Goal: Task Accomplishment & Management: Manage account settings

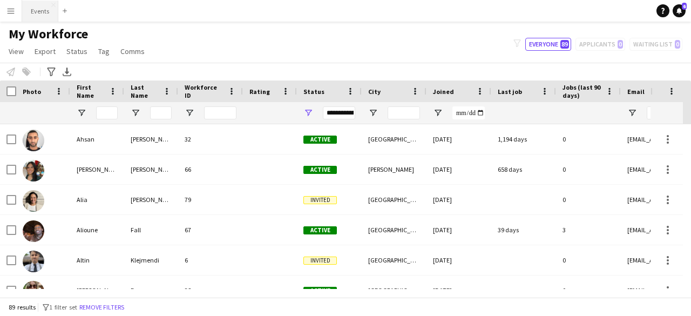
click at [43, 8] on button "Events Close" at bounding box center [40, 11] width 36 height 21
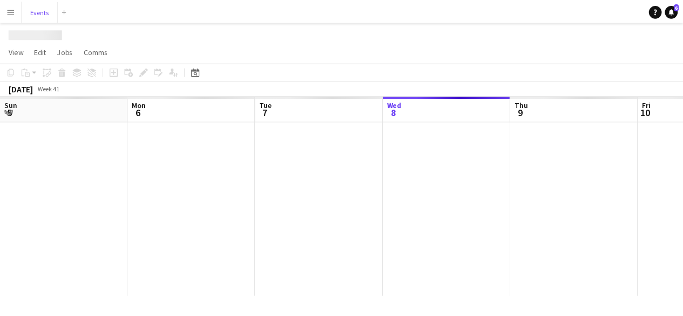
scroll to position [0, 258]
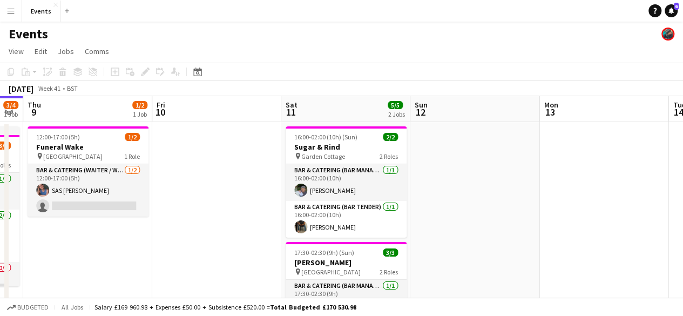
drag, startPoint x: 514, startPoint y: 202, endPoint x: 256, endPoint y: 172, distance: 260.3
click at [256, 172] on app-calendar-viewport "Sun 5 Mon 6 Tue 7 Wed 8 3/4 1 Job Thu 9 1/2 1 Job Fri 10 Sat 11 5/5 2 Jobs Sun …" at bounding box center [341, 268] width 683 height 345
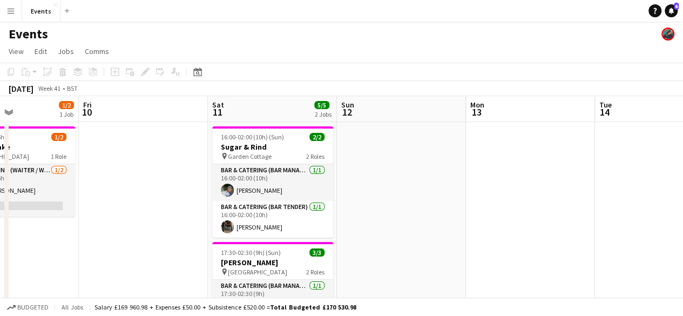
drag, startPoint x: 511, startPoint y: 209, endPoint x: 172, endPoint y: 163, distance: 342.0
click at [172, 163] on app-calendar-viewport "Tue 7 Wed 8 3/4 1 Job Thu 9 1/2 1 Job Fri 10 Sat 11 5/5 2 Jobs Sun 12 Mon 13 Tu…" at bounding box center [341, 268] width 683 height 345
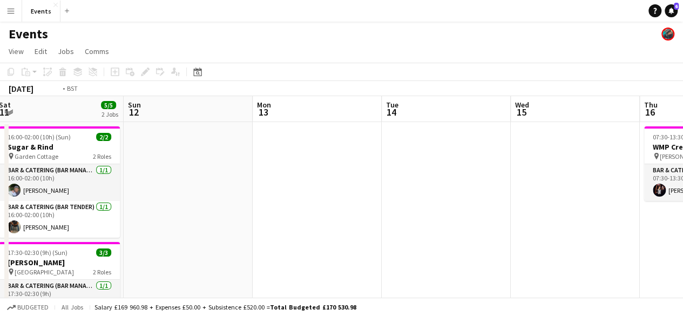
drag, startPoint x: 446, startPoint y: 206, endPoint x: 187, endPoint y: 186, distance: 260.3
click at [187, 186] on app-calendar-viewport "Thu 9 1/2 1 Job Fri 10 Sat 11 5/5 2 Jobs Sun 12 Mon 13 Tue 14 Wed 15 Thu 16 1/1…" at bounding box center [341, 268] width 683 height 345
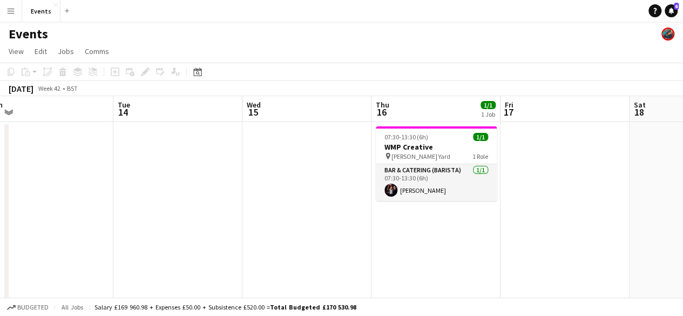
drag, startPoint x: 501, startPoint y: 210, endPoint x: 97, endPoint y: 186, distance: 405.4
click at [97, 186] on app-calendar-viewport "Sat 11 5/5 2 Jobs Sun 12 Mon 13 Tue 14 Wed 15 Thu 16 1/1 1 Job Fri 17 Sat 18 Su…" at bounding box center [341, 268] width 683 height 345
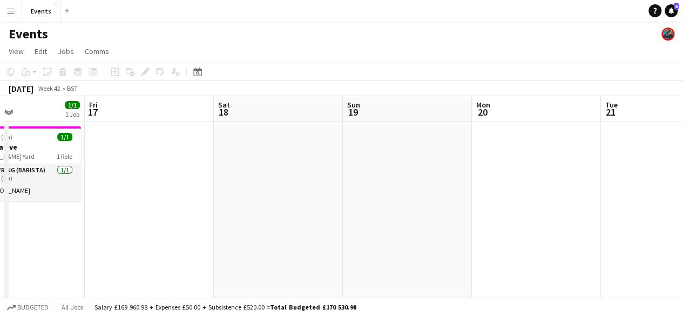
drag, startPoint x: 256, startPoint y: 210, endPoint x: 185, endPoint y: 199, distance: 72.0
click at [192, 205] on app-calendar-viewport "Tue 14 Wed 15 Thu 16 1/1 1 Job Fri 17 Sat 18 Sun 19 Mon 20 Tue 21 Wed 22 0/2 1 …" at bounding box center [341, 268] width 683 height 345
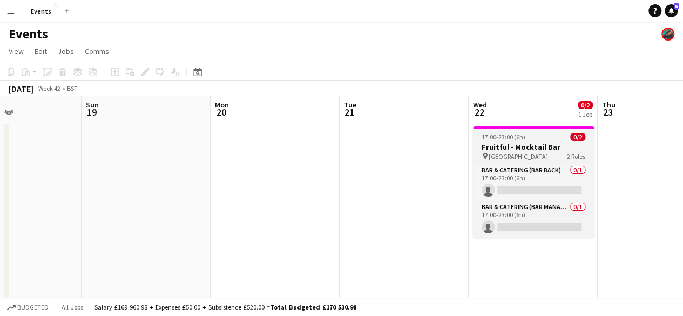
click at [549, 156] on div "pin Amber Lakes 2 Roles" at bounding box center [533, 156] width 121 height 9
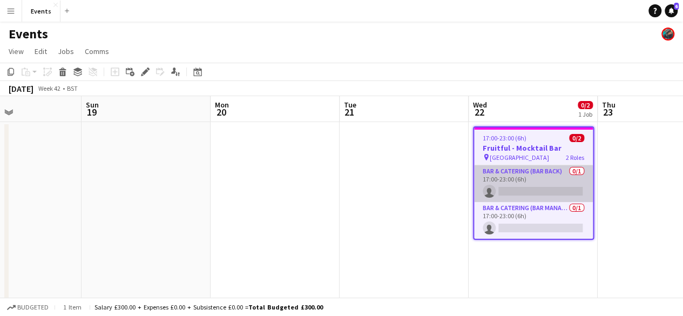
click at [537, 180] on app-card-role "Bar & Catering (Bar Back) 0/1 17:00-23:00 (6h) single-neutral-actions" at bounding box center [533, 183] width 119 height 37
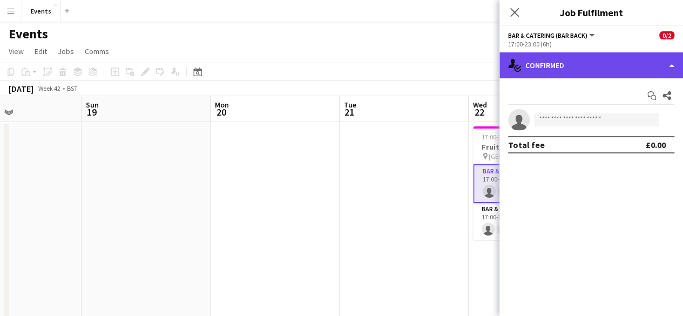
click at [545, 71] on div "single-neutral-actions-check-2 Confirmed" at bounding box center [590, 65] width 183 height 26
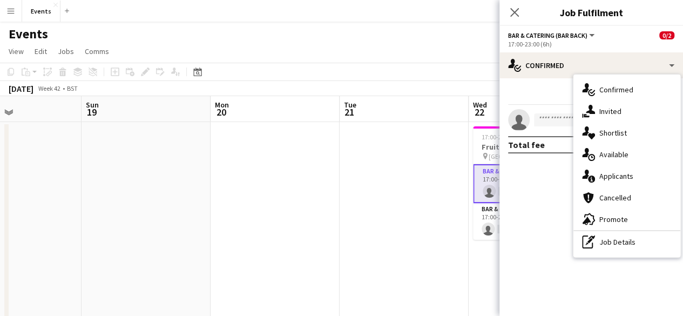
click at [417, 162] on app-date-cell at bounding box center [403, 257] width 129 height 270
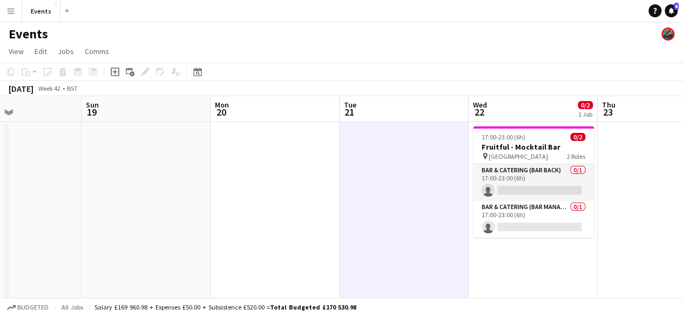
click at [469, 142] on app-date-cell "17:00-23:00 (6h) 0/2 Fruitful - Mocktail Bar pin Amber Lakes 2 Roles Bar & Cate…" at bounding box center [532, 257] width 129 height 270
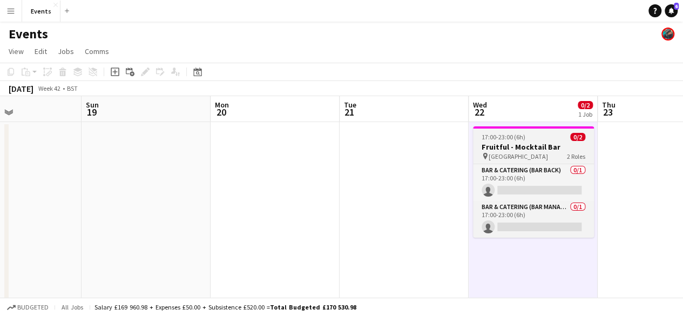
click at [501, 145] on h3 "Fruitful - Mocktail Bar" at bounding box center [533, 147] width 121 height 10
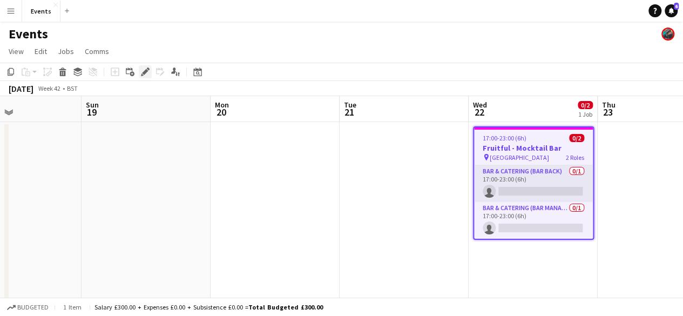
click at [144, 72] on icon at bounding box center [145, 72] width 6 height 6
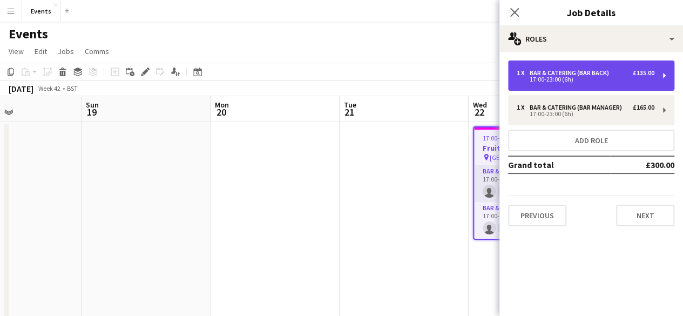
click at [567, 77] on div "17:00-23:00 (6h)" at bounding box center [585, 79] width 138 height 5
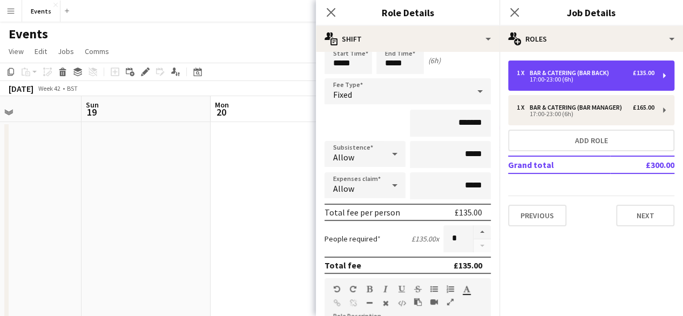
scroll to position [0, 0]
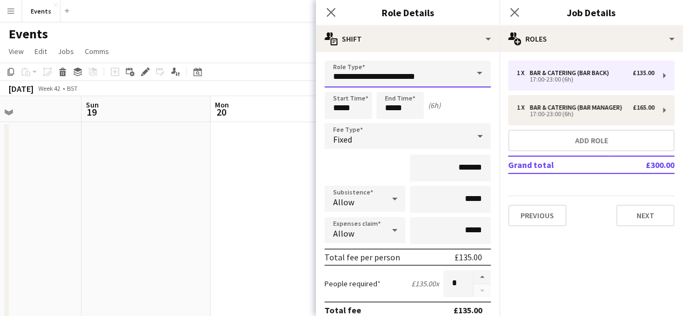
click at [440, 76] on input "**********" at bounding box center [407, 73] width 166 height 27
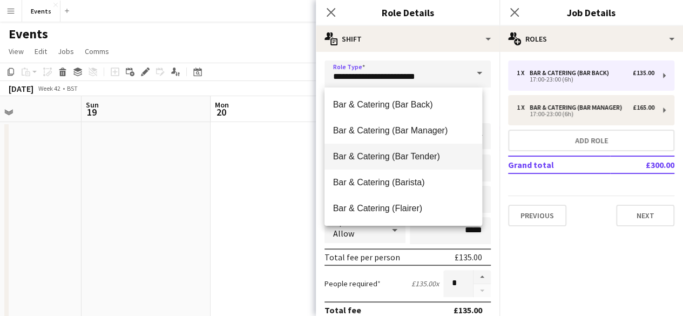
click at [430, 157] on span "Bar & Catering (Bar Tender)" at bounding box center [403, 156] width 141 height 10
type input "**********"
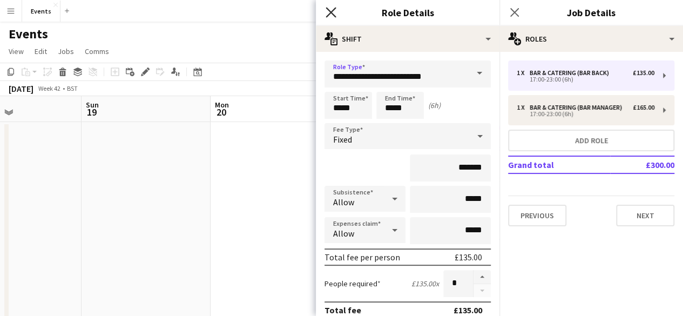
click at [330, 15] on icon "Close pop-in" at bounding box center [330, 12] width 10 height 10
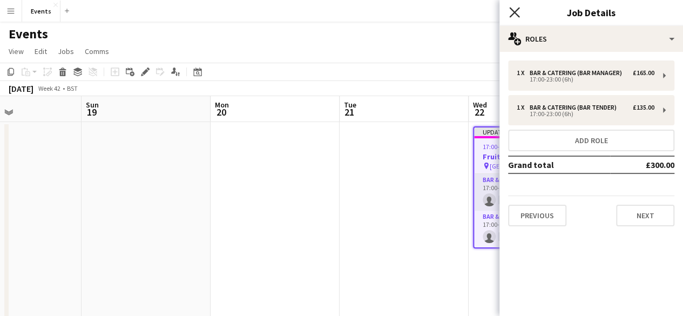
click at [518, 16] on icon at bounding box center [514, 12] width 10 height 10
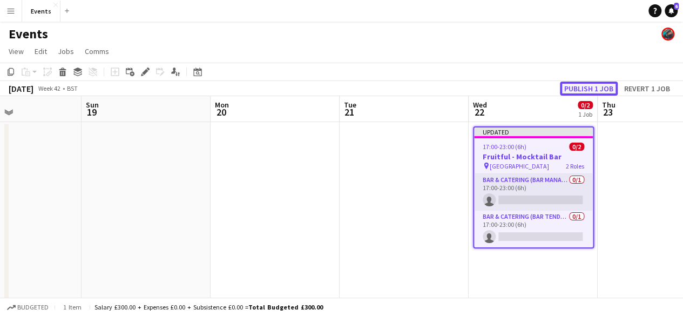
click at [564, 90] on button "Publish 1 job" at bounding box center [589, 88] width 58 height 14
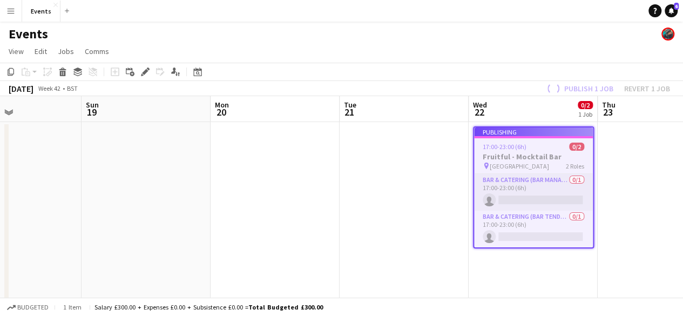
click at [575, 87] on div "Publish 1 job Revert 1 job" at bounding box center [607, 88] width 152 height 14
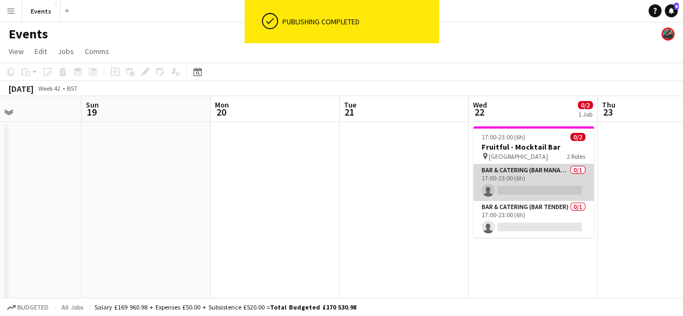
click at [509, 167] on app-card-role "Bar & Catering (Bar Manager) 0/1 17:00-23:00 (6h) single-neutral-actions" at bounding box center [533, 182] width 121 height 37
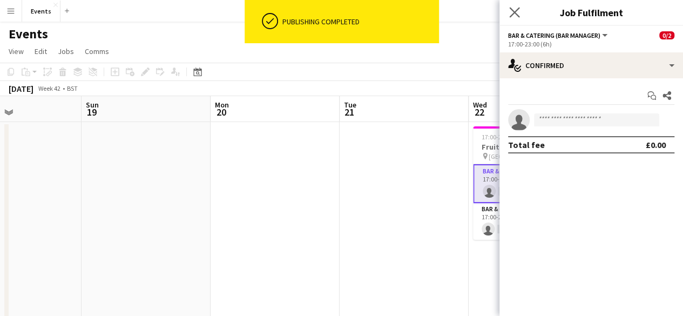
click at [515, 17] on icon "Close pop-in" at bounding box center [514, 12] width 10 height 10
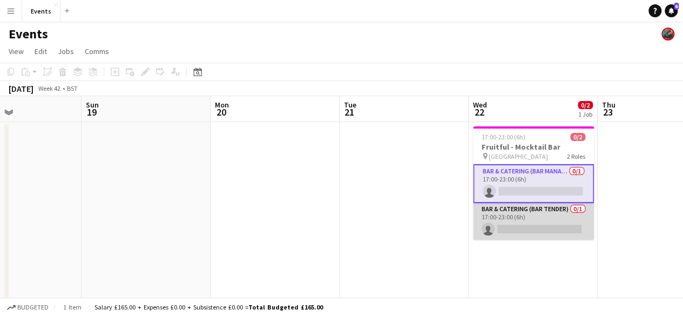
click at [502, 208] on app-card-role "Bar & Catering (Bar Tender) 0/1 17:00-23:00 (6h) single-neutral-actions" at bounding box center [533, 221] width 121 height 37
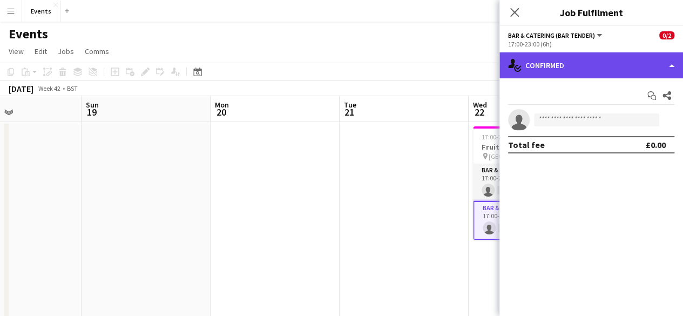
click at [549, 65] on div "single-neutral-actions-check-2 Confirmed" at bounding box center [590, 65] width 183 height 26
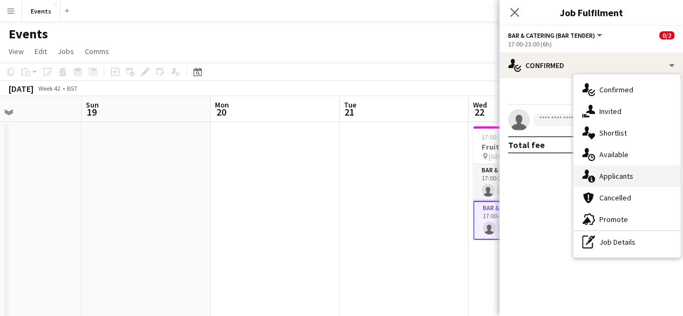
click at [605, 170] on div "single-neutral-actions-information Applicants" at bounding box center [626, 176] width 107 height 22
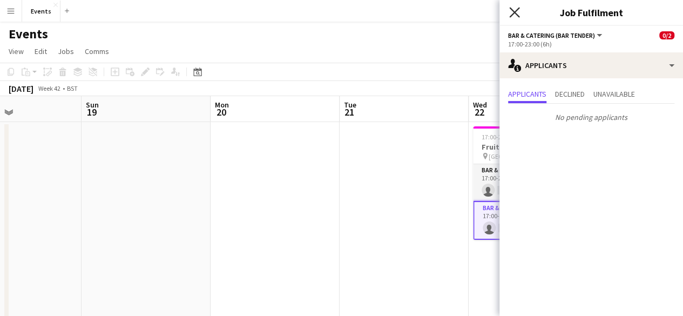
click at [512, 9] on icon "Close pop-in" at bounding box center [514, 12] width 10 height 10
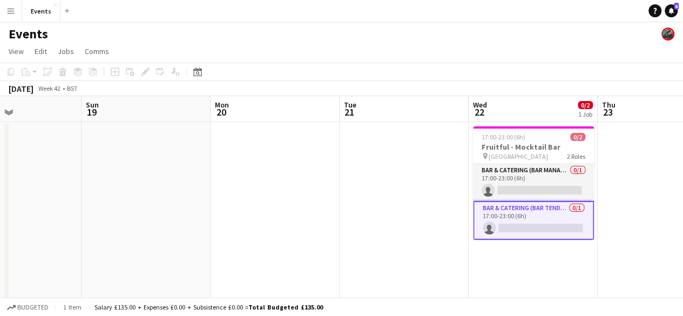
click at [595, 169] on app-calendar-viewport "Thu 16 1/1 1 Job Fri 17 Sat 18 Sun 19 Mon 20 Tue 21 Wed 22 0/2 1 Job Thu 23 Fri…" at bounding box center [341, 268] width 683 height 345
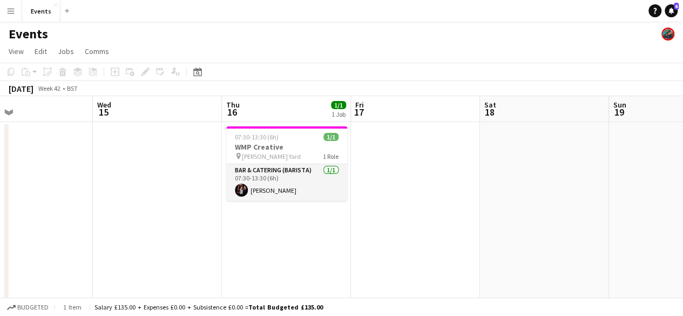
click at [515, 187] on app-calendar-viewport "Sun 12 Mon 13 Tue 14 Wed 15 Thu 16 1/1 1 Job Fri 17 Sat 18 Sun 19 Mon 20 Tue 21…" at bounding box center [341, 268] width 683 height 345
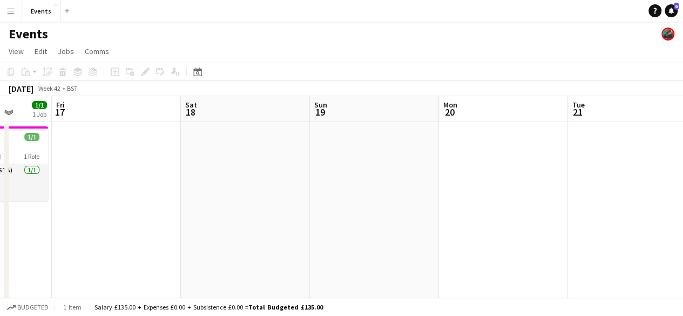
click at [357, 201] on app-calendar-viewport "Tue 14 Wed 15 Thu 16 1/1 1 Job Fri 17 Sat 18 Sun 19 Mon 20 Tue 21 Wed 22 0/2 1 …" at bounding box center [341, 268] width 683 height 345
drag, startPoint x: 341, startPoint y: 189, endPoint x: 271, endPoint y: 177, distance: 70.7
click at [271, 178] on app-calendar-viewport "Tue 14 Wed 15 Thu 16 1/1 1 Job Fri 17 Sat 18 Sun 19 Mon 20 Tue 21 Wed 22 0/2 1 …" at bounding box center [341, 268] width 683 height 345
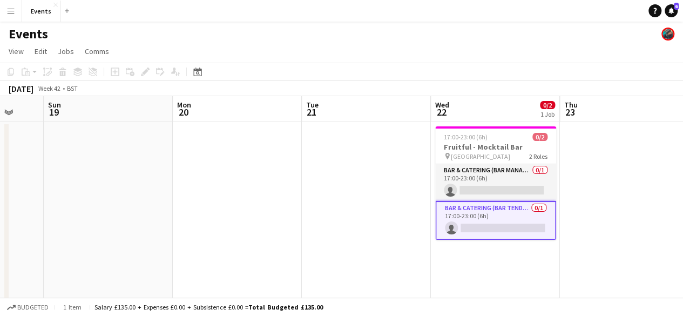
click at [473, 207] on app-card-role "Bar & Catering (Bar Tender) 0/1 17:00-23:00 (6h) single-neutral-actions" at bounding box center [495, 220] width 121 height 39
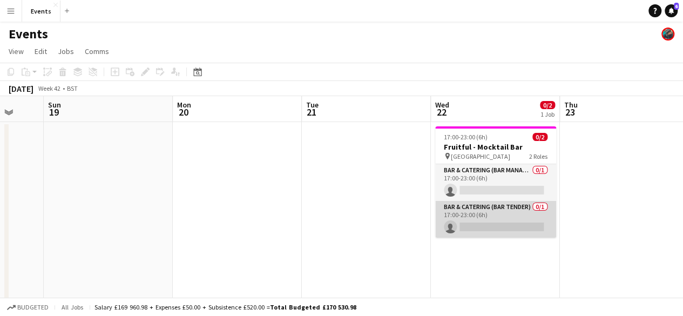
click at [468, 221] on app-card-role "Bar & Catering (Bar Tender) 0/1 17:00-23:00 (6h) single-neutral-actions" at bounding box center [495, 219] width 121 height 37
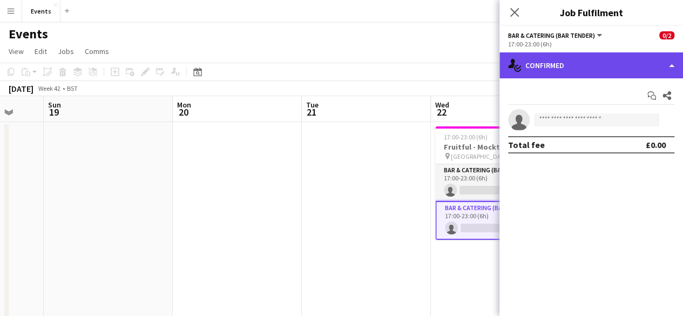
click at [547, 73] on div "single-neutral-actions-check-2 Confirmed" at bounding box center [590, 65] width 183 height 26
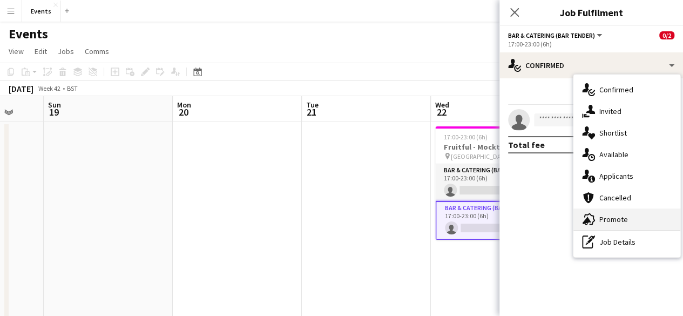
click at [607, 215] on span "Promote" at bounding box center [613, 219] width 29 height 10
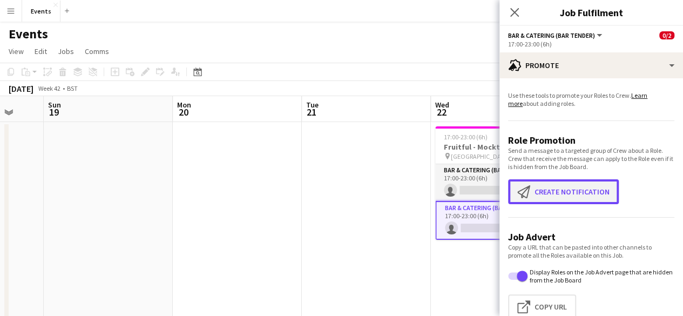
click at [564, 192] on button "Create notification Create notification" at bounding box center [563, 191] width 111 height 25
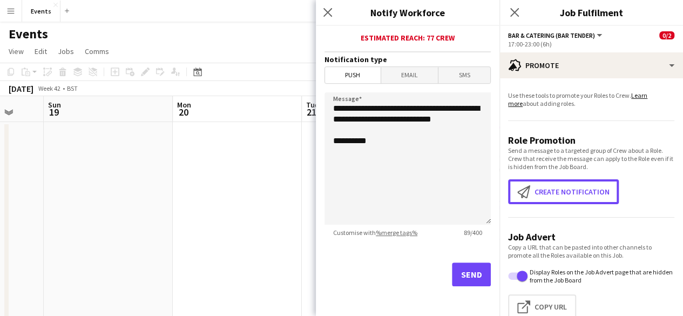
scroll to position [278, 0]
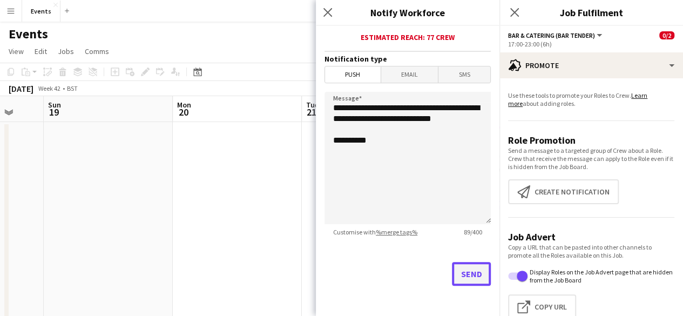
click at [452, 273] on button "Send" at bounding box center [471, 274] width 39 height 24
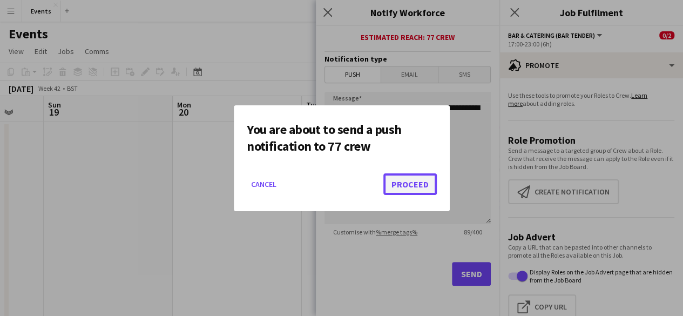
click at [416, 189] on button "Proceed" at bounding box center [409, 184] width 53 height 22
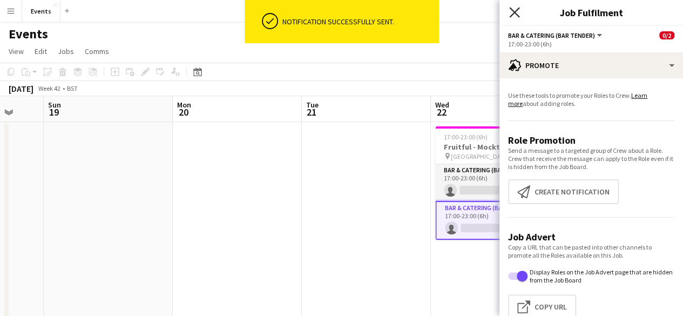
click at [509, 9] on icon "Close pop-in" at bounding box center [514, 12] width 10 height 10
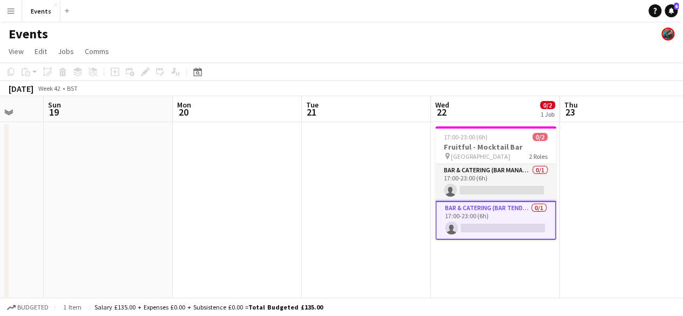
click at [628, 193] on app-calendar-viewport "Thu 16 1/1 1 Job Fri 17 Sat 18 Sun 19 Mon 20 Tue 21 Wed 22 0/2 1 Job Thu 23 Fri…" at bounding box center [341, 268] width 683 height 345
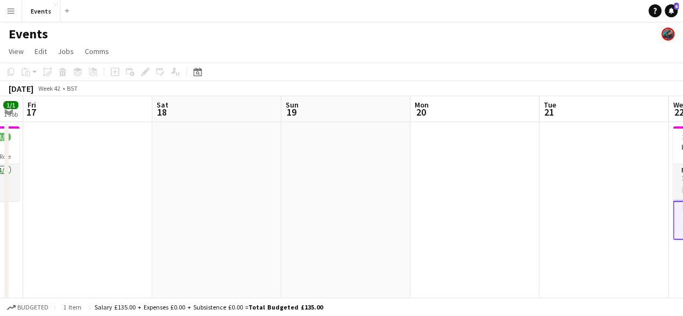
click at [655, 211] on app-calendar-viewport "Tue 14 Wed 15 Thu 16 1/1 1 Job Fri 17 Sat 18 Sun 19 Mon 20 Tue 21 Wed 22 0/2 1 …" at bounding box center [341, 268] width 683 height 345
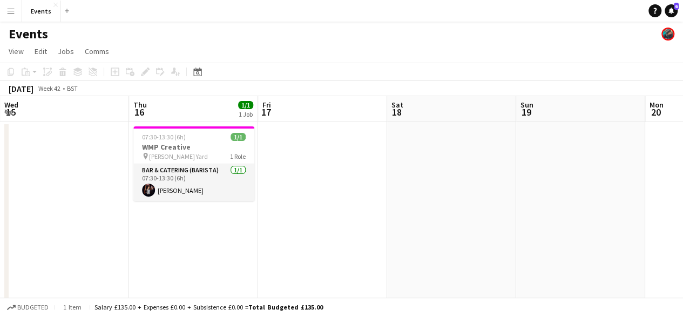
click at [614, 223] on app-calendar-viewport "Mon 13 Tue 14 Wed 15 Thu 16 1/1 1 Job Fri 17 Sat 18 Sun 19 Mon 20 Tue 21 Wed 22…" at bounding box center [341, 268] width 683 height 345
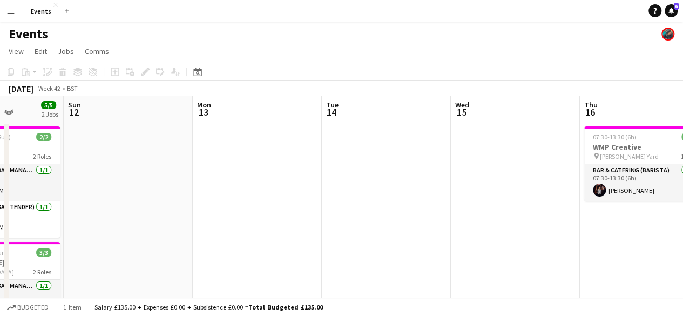
drag, startPoint x: 663, startPoint y: 246, endPoint x: 556, endPoint y: 244, distance: 106.9
click at [665, 246] on app-calendar-viewport "Thu 9 1/2 1 Job Fri 10 Sat 11 5/5 2 Jobs Sun 12 Mon 13 Tue 14 Wed 15 Thu 16 1/1…" at bounding box center [341, 268] width 683 height 345
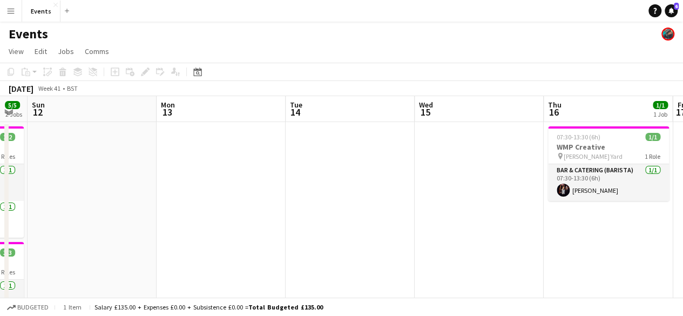
drag, startPoint x: 406, startPoint y: 230, endPoint x: 622, endPoint y: 243, distance: 216.2
click at [653, 239] on app-calendar-viewport "Thu 9 1/2 1 Job Fri 10 Sat 11 5/5 2 Jobs Sun 12 Mon 13 Tue 14 Wed 15 Thu 16 1/1…" at bounding box center [341, 268] width 683 height 345
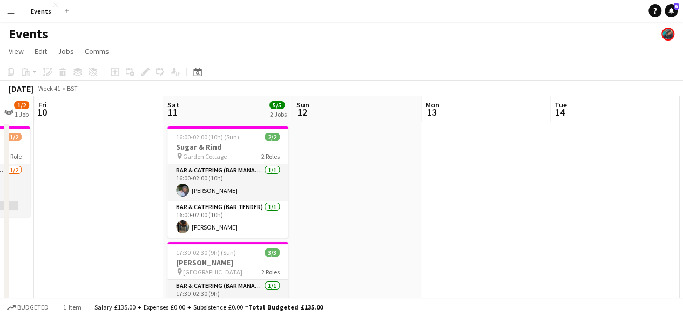
drag, startPoint x: 550, startPoint y: 238, endPoint x: 284, endPoint y: 212, distance: 266.8
click at [316, 212] on app-calendar-viewport "Tue 7 Wed 8 3/4 1 Job Thu 9 1/2 1 Job Fri 10 Sat 11 5/5 2 Jobs Sun 12 Mon 13 Tu…" at bounding box center [341, 268] width 683 height 345
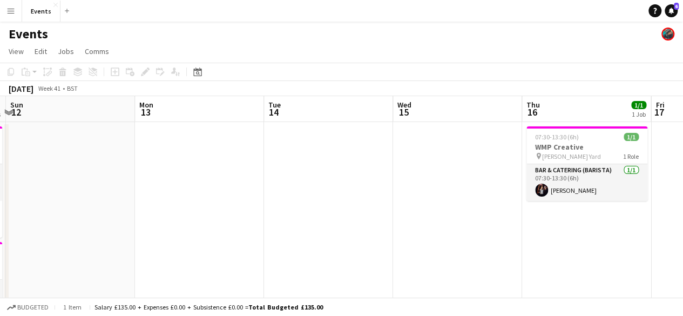
scroll to position [0, 507]
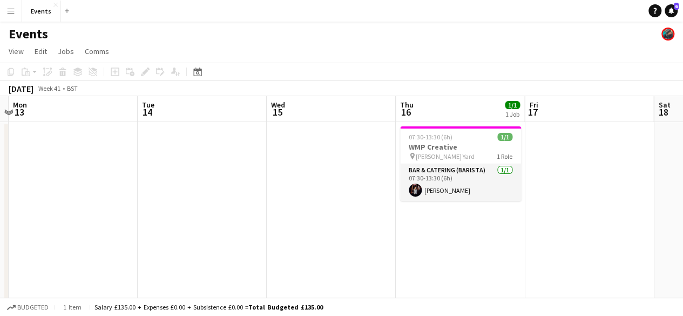
drag, startPoint x: 468, startPoint y: 228, endPoint x: 366, endPoint y: 219, distance: 101.9
click at [366, 219] on app-calendar-viewport "Thu 9 1/2 1 Job Fri 10 Sat 11 5/5 2 Jobs Sun 12 Mon 13 Tue 14 Wed 15 Thu 16 1/1…" at bounding box center [341, 268] width 683 height 345
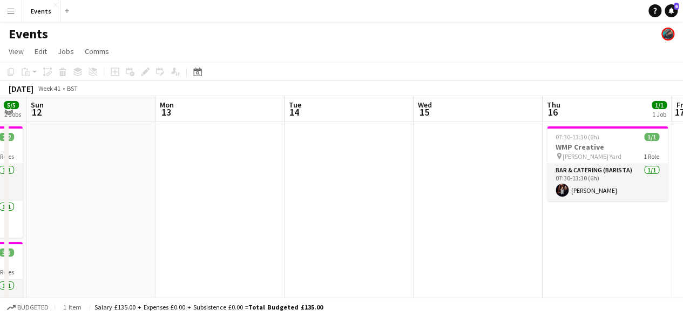
click at [215, 206] on app-calendar-viewport "Thu 9 1/2 1 Job Fri 10 Sat 11 5/5 2 Jobs Sun 12 Mon 13 Tue 14 Wed 15 Thu 16 1/1…" at bounding box center [341, 268] width 683 height 345
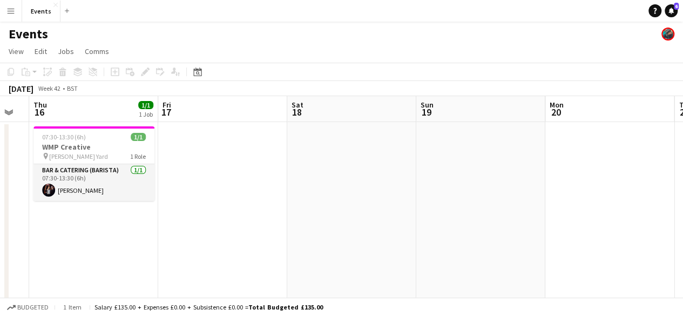
drag, startPoint x: 540, startPoint y: 201, endPoint x: 475, endPoint y: 203, distance: 64.8
click at [146, 164] on app-calendar-viewport "Mon 13 Tue 14 Wed 15 Thu 16 1/1 1 Job Fri 17 Sat 18 Sun 19 Mon 20 Tue 21 Wed 22…" at bounding box center [341, 268] width 683 height 345
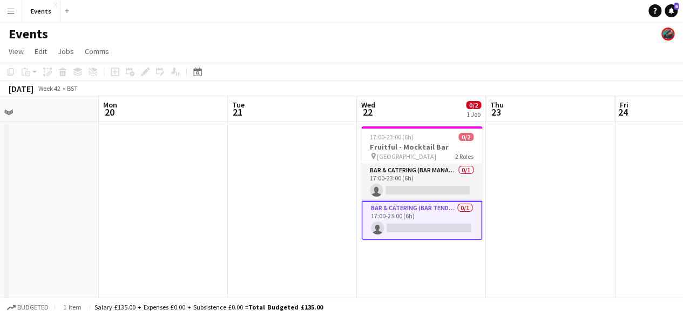
drag, startPoint x: 493, startPoint y: 206, endPoint x: 430, endPoint y: 207, distance: 63.7
click at [430, 207] on app-calendar-viewport "Thu 16 1/1 1 Job Fri 17 Sat 18 Sun 19 Mon 20 Tue 21 Wed 22 0/2 1 Job Thu 23 Fri…" at bounding box center [341, 268] width 683 height 345
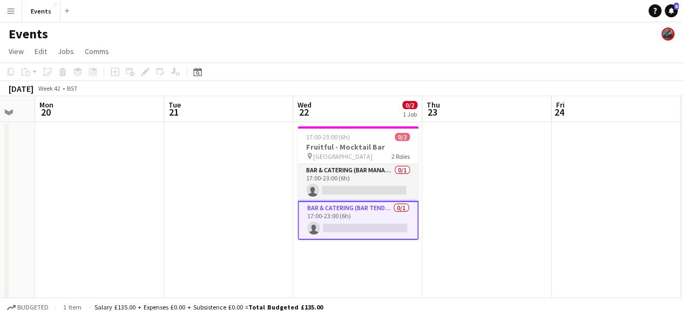
click at [351, 217] on app-card-role "Bar & Catering (Bar Tender) 0/1 17:00-23:00 (6h) single-neutral-actions" at bounding box center [357, 220] width 121 height 39
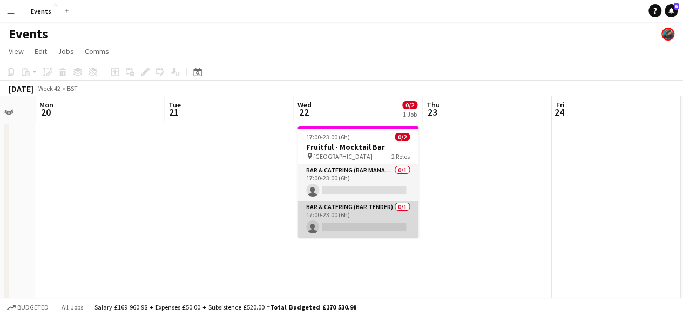
click at [344, 212] on app-card-role "Bar & Catering (Bar Tender) 0/1 17:00-23:00 (6h) single-neutral-actions" at bounding box center [357, 219] width 121 height 37
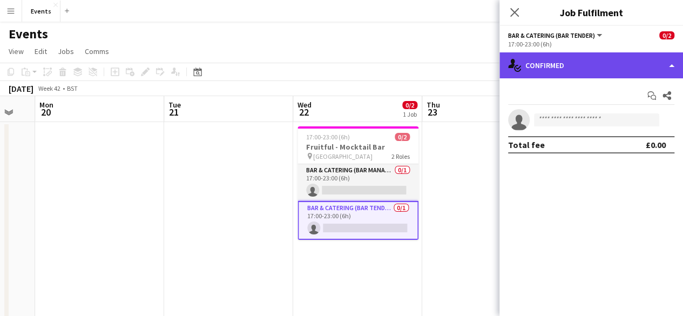
click at [557, 71] on div "single-neutral-actions-check-2 Confirmed" at bounding box center [590, 65] width 183 height 26
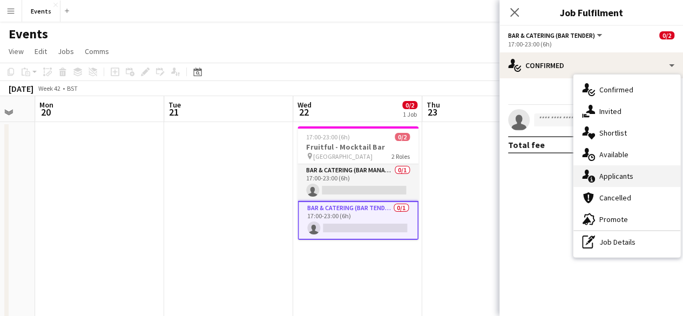
click at [595, 178] on div "single-neutral-actions-information Applicants" at bounding box center [626, 176] width 107 height 22
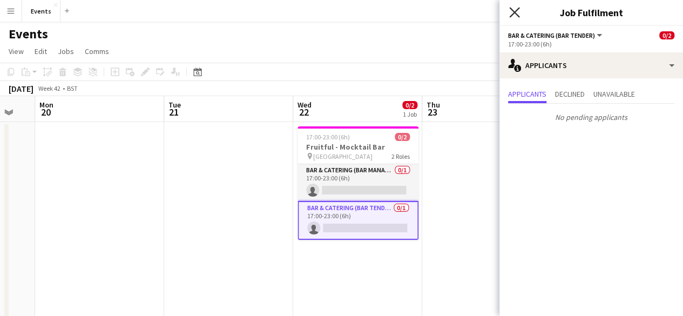
click at [509, 12] on icon "Close pop-in" at bounding box center [514, 12] width 10 height 10
